Goal: Check status: Check status

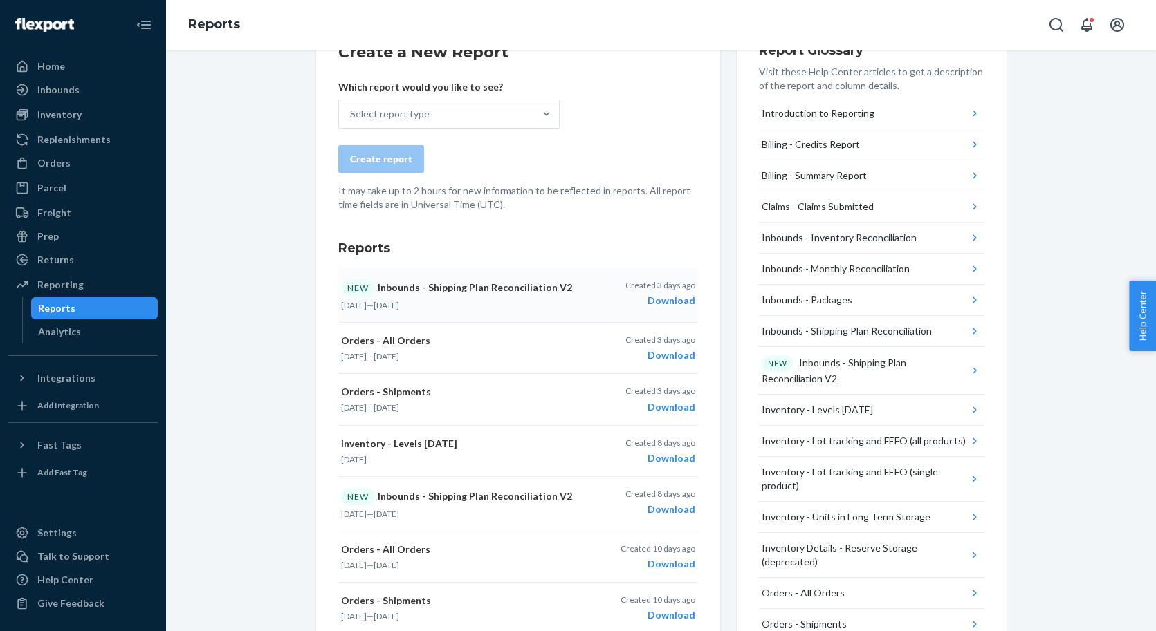
scroll to position [109, 0]
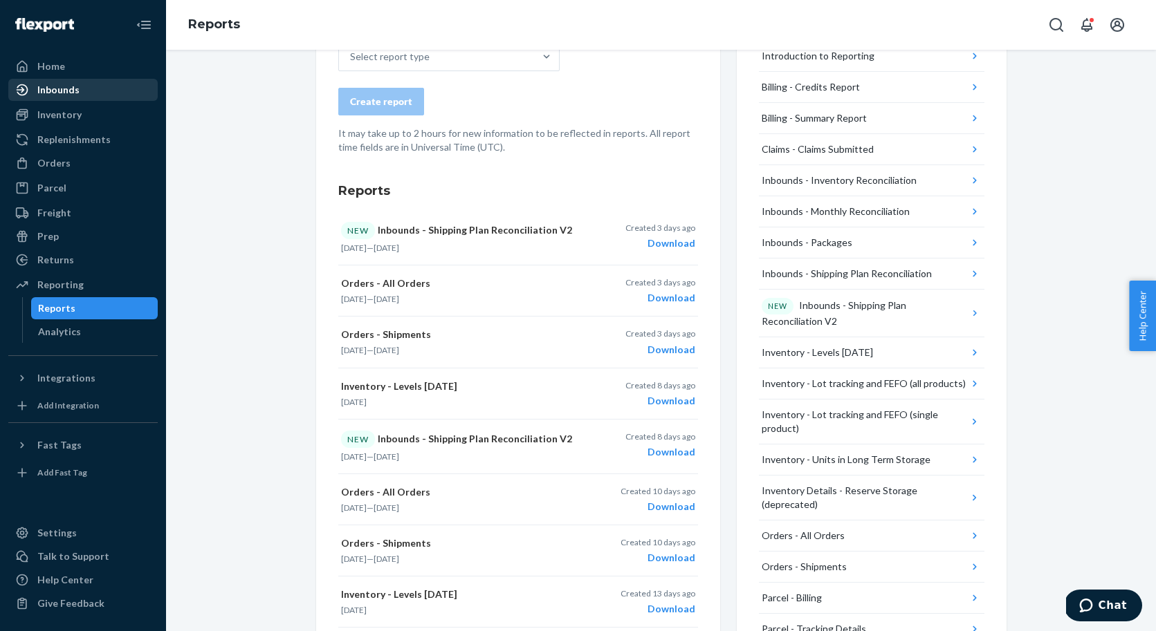
click at [79, 100] on link "Inbounds" at bounding box center [82, 90] width 149 height 22
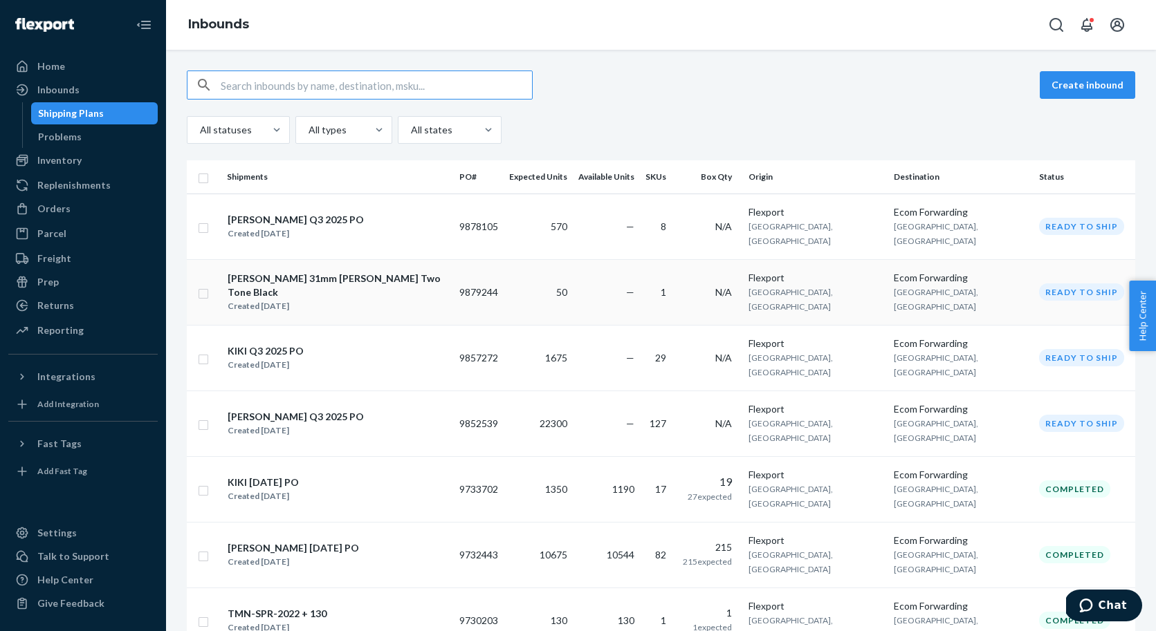
click at [316, 272] on div "[PERSON_NAME] 31mm [PERSON_NAME] Two Tone Black" at bounding box center [338, 286] width 220 height 28
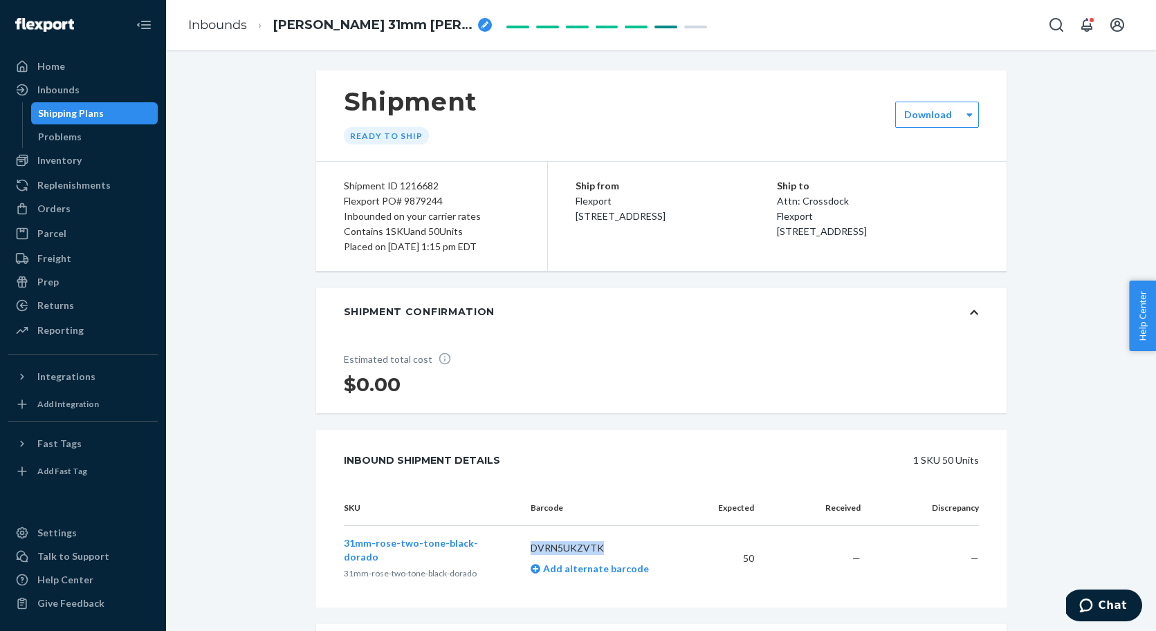
drag, startPoint x: 569, startPoint y: 542, endPoint x: 546, endPoint y: 524, distance: 29.1
click at [530, 543] on p "DVRN5UKZVTK" at bounding box center [607, 549] width 154 height 14
copy p "DVRN5UKZVTK"
